Goal: Task Accomplishment & Management: Manage account settings

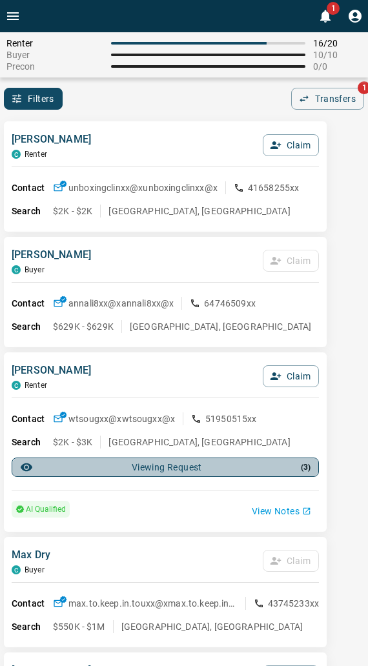
click at [134, 467] on div "Viewing Request ( 3 )" at bounding box center [165, 467] width 290 height 13
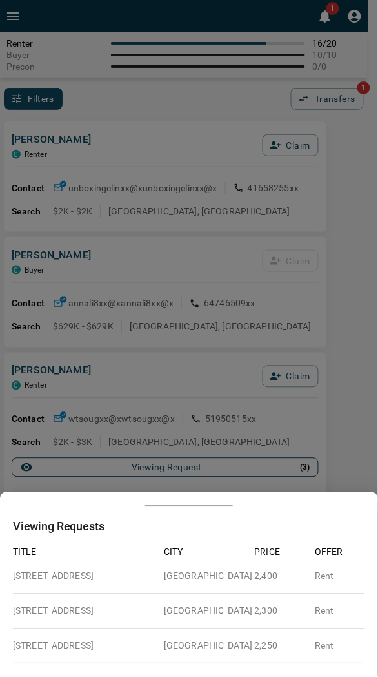
click at [134, 467] on div at bounding box center [189, 338] width 378 height 677
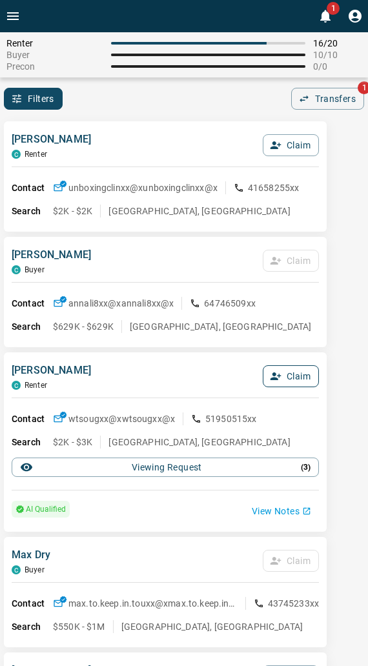
click at [287, 370] on button "Claim" at bounding box center [291, 376] width 56 height 22
click at [286, 371] on button "Confirm Claim" at bounding box center [273, 376] width 92 height 22
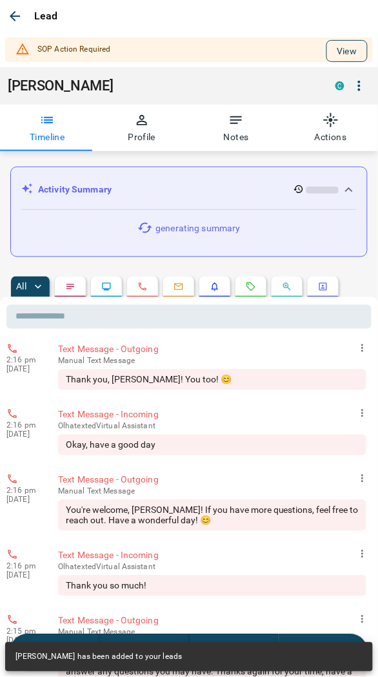
click at [340, 54] on button "View" at bounding box center [347, 51] width 41 height 22
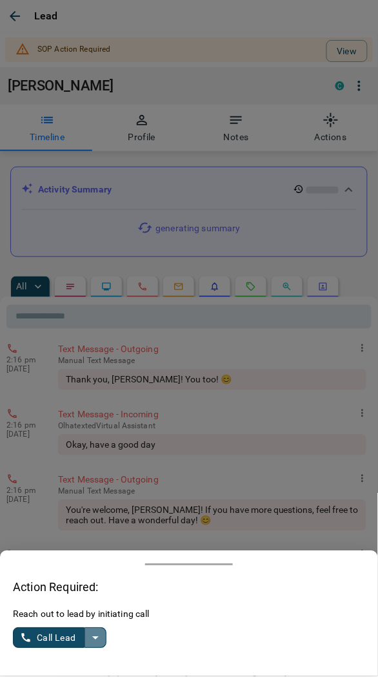
click at [91, 640] on icon "split button" at bounding box center [95, 637] width 15 height 15
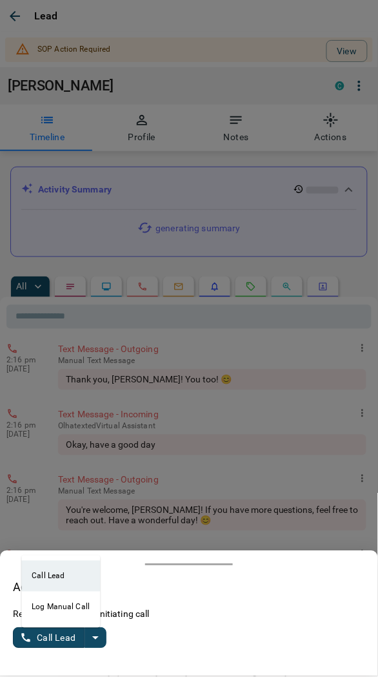
click at [46, 610] on li "Log Manual Call" at bounding box center [60, 606] width 79 height 31
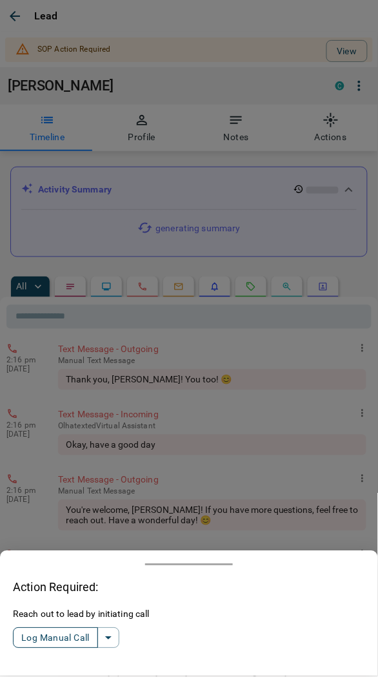
click at [48, 633] on button "Log Manual Call" at bounding box center [55, 637] width 85 height 21
click at [25, 634] on button "Yes" at bounding box center [26, 638] width 26 height 20
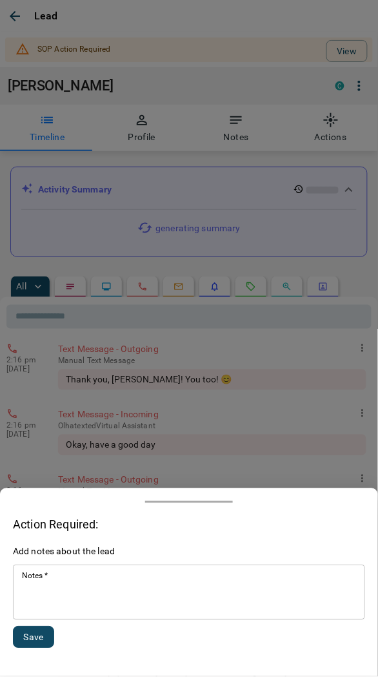
click at [63, 609] on textarea "Notes   *" at bounding box center [189, 593] width 334 height 44
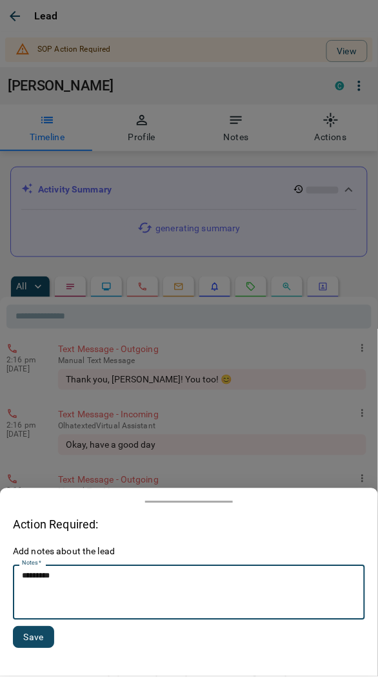
type textarea "*********"
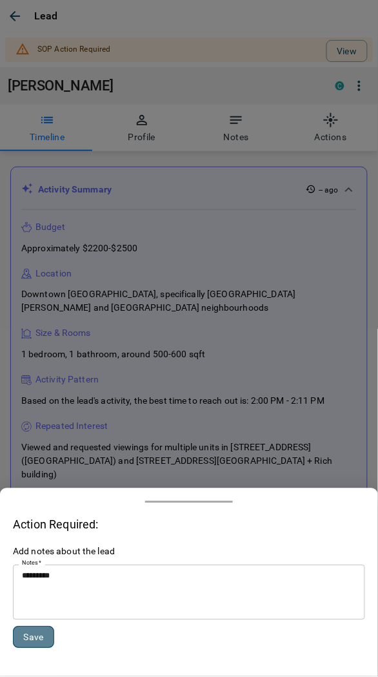
click at [28, 633] on button "Save" at bounding box center [33, 637] width 41 height 22
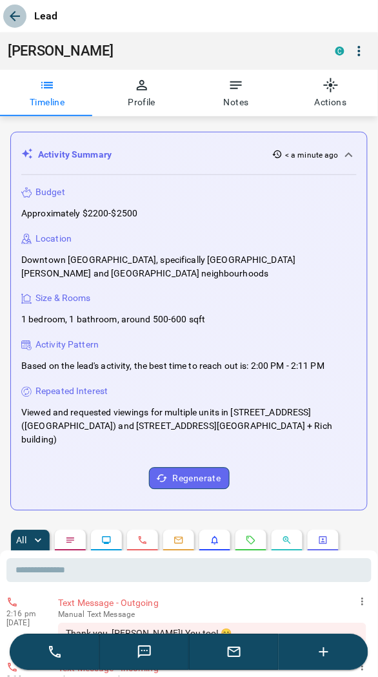
click at [12, 21] on icon "button" at bounding box center [14, 15] width 15 height 15
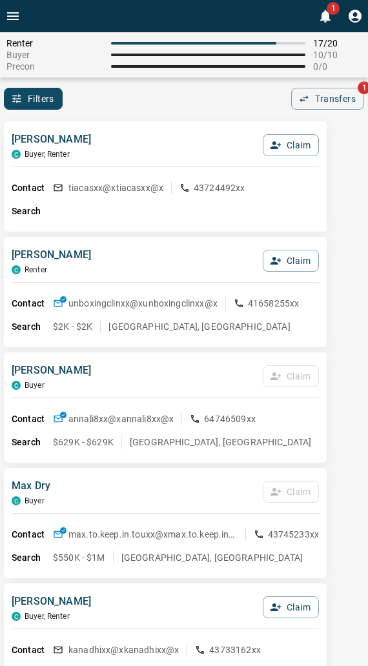
click at [142, 132] on div "[PERSON_NAME] C Buyer, Renter Claim" at bounding box center [165, 149] width 307 height 35
